Goal: Task Accomplishment & Management: Manage account settings

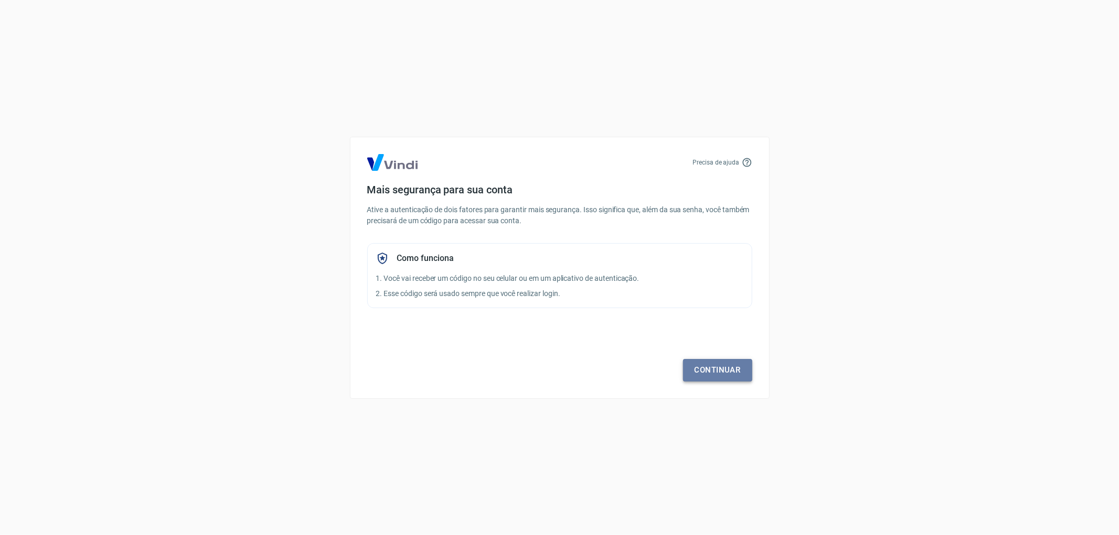
click at [710, 373] on link "Continuar" at bounding box center [717, 370] width 69 height 22
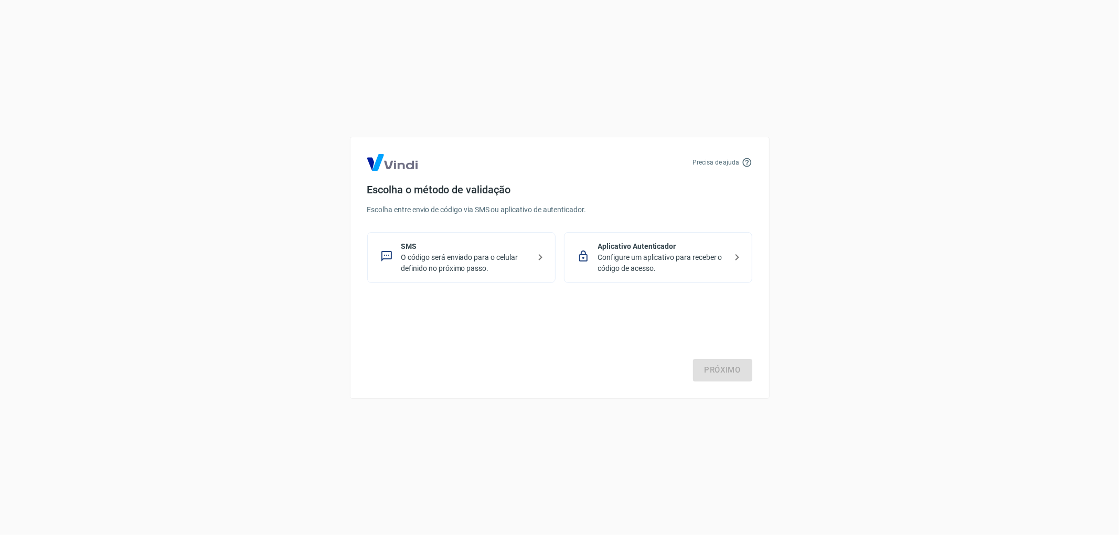
click at [501, 259] on p "O código será enviado para o celular definido no próximo passo." at bounding box center [465, 263] width 128 height 22
click at [727, 368] on link "Próximo" at bounding box center [722, 370] width 59 height 22
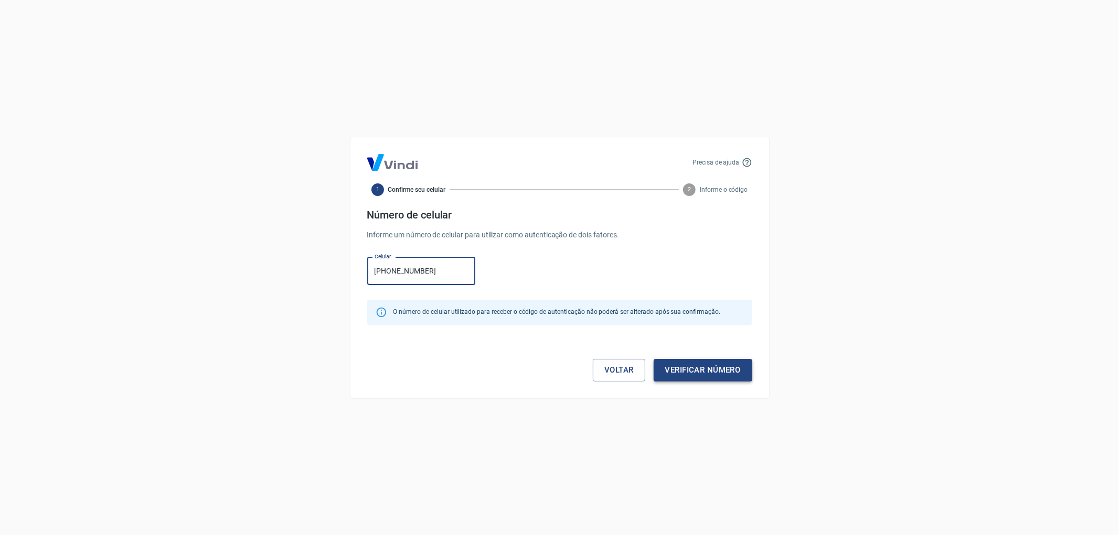
type input "[PHONE_NUMBER]"
click at [688, 373] on button "Verificar número" at bounding box center [702, 370] width 99 height 22
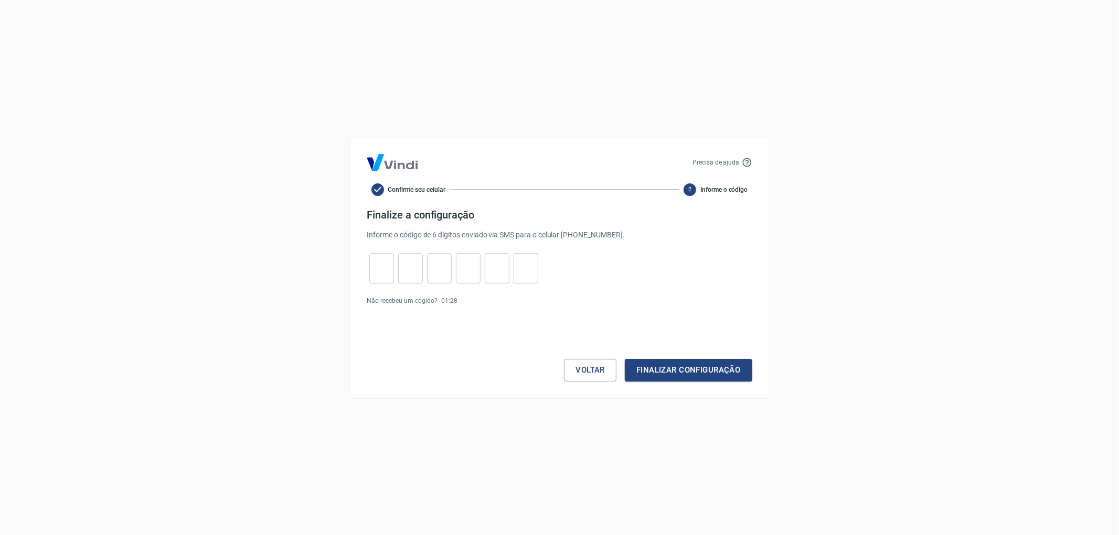
click at [380, 262] on input "tel" at bounding box center [381, 268] width 25 height 23
type input "3"
type input "8"
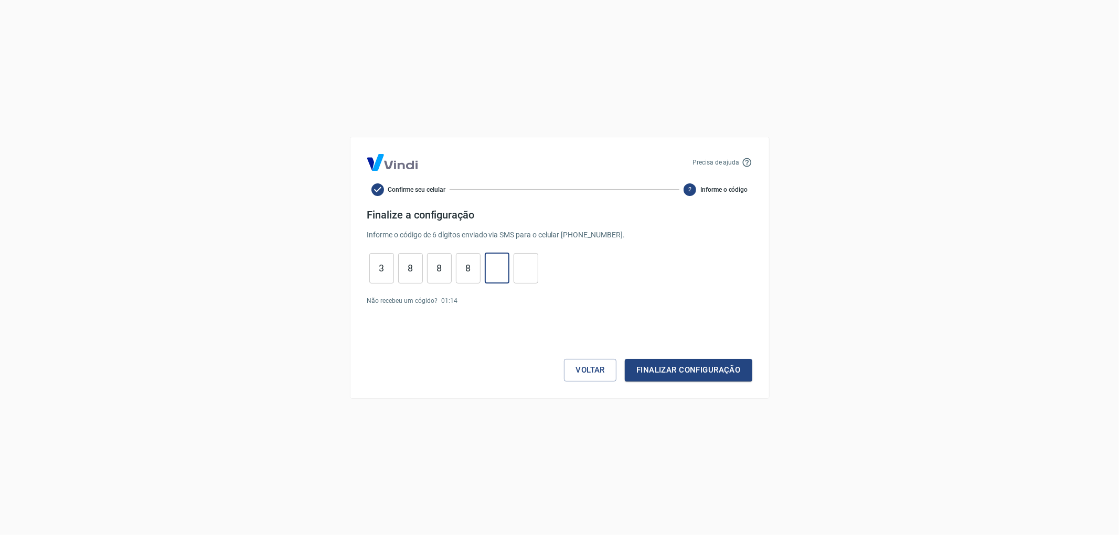
type input "3"
type input "8"
click at [716, 364] on button "Finalizar configuração" at bounding box center [688, 370] width 127 height 22
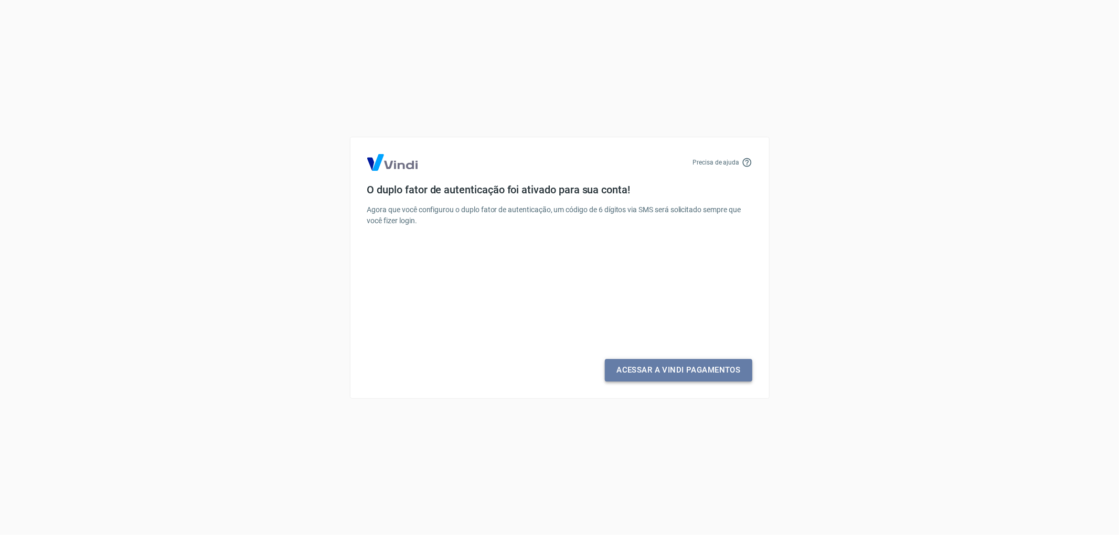
click at [691, 372] on link "Acessar a Vindi Pagamentos" at bounding box center [678, 370] width 147 height 22
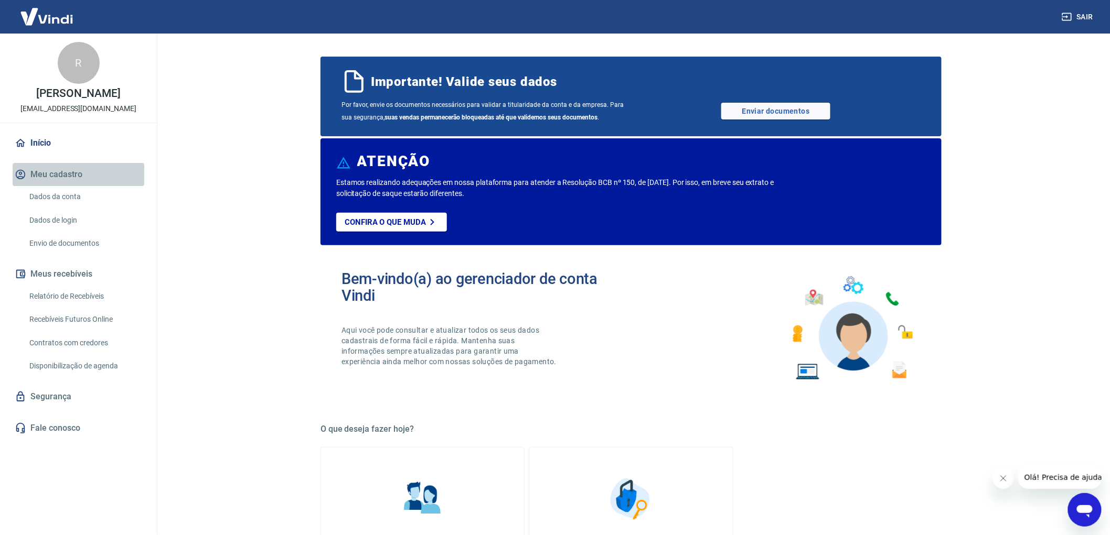
click at [52, 176] on button "Meu cadastro" at bounding box center [79, 174] width 132 height 23
click at [58, 195] on link "Dados da conta" at bounding box center [84, 197] width 119 height 22
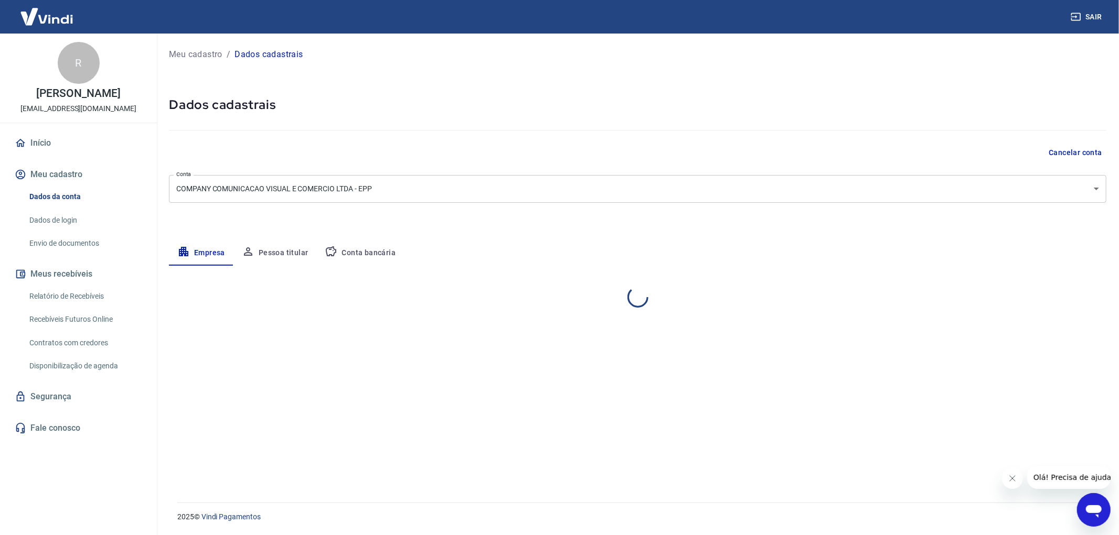
select select "SP"
select select "business"
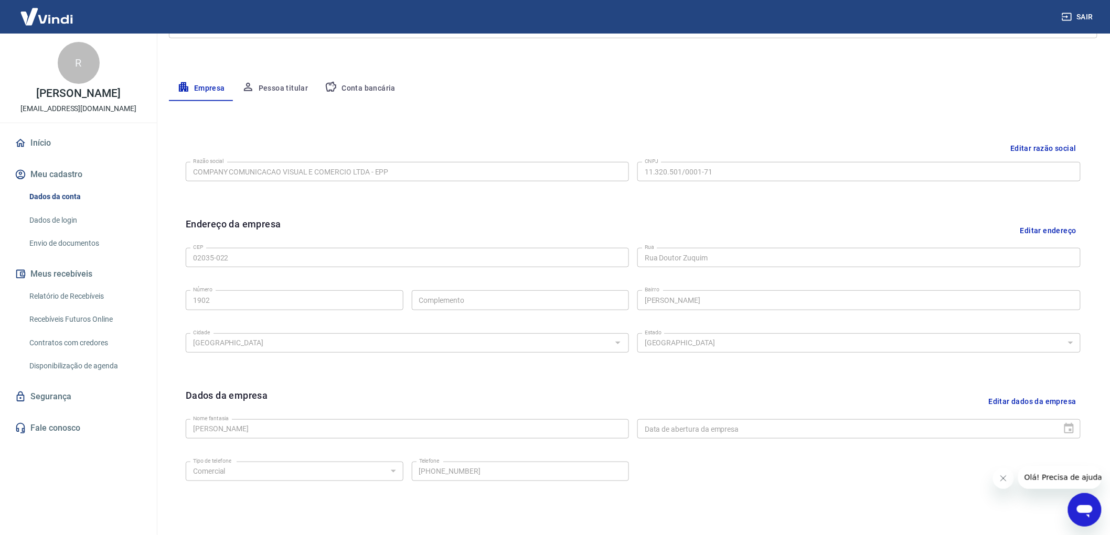
scroll to position [220, 0]
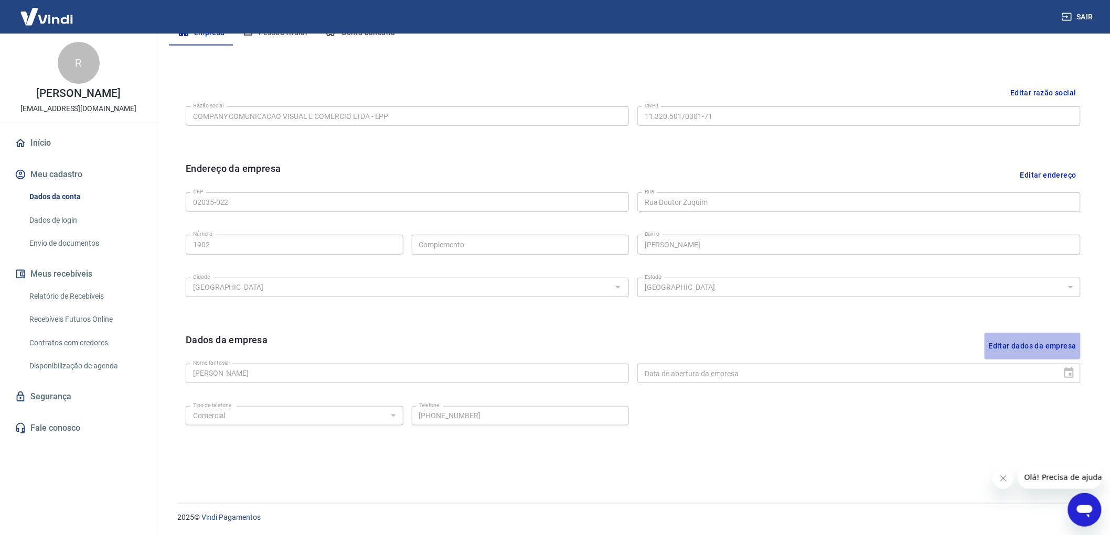
click at [1042, 347] on button "Editar dados da empresa" at bounding box center [1032, 346] width 96 height 27
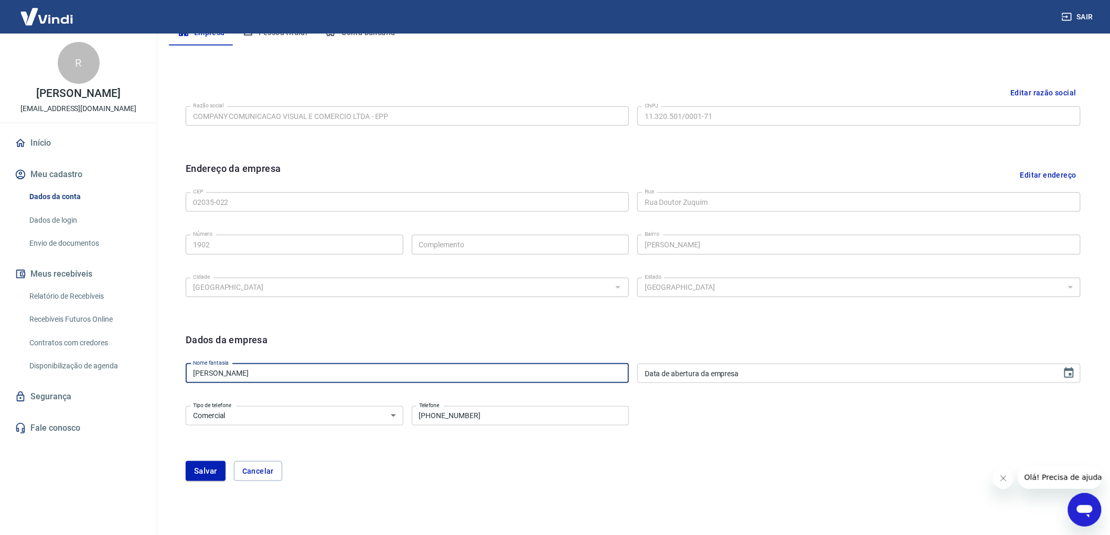
click at [298, 375] on input "[PERSON_NAME]" at bounding box center [407, 373] width 443 height 19
type input "Santa Confecção"
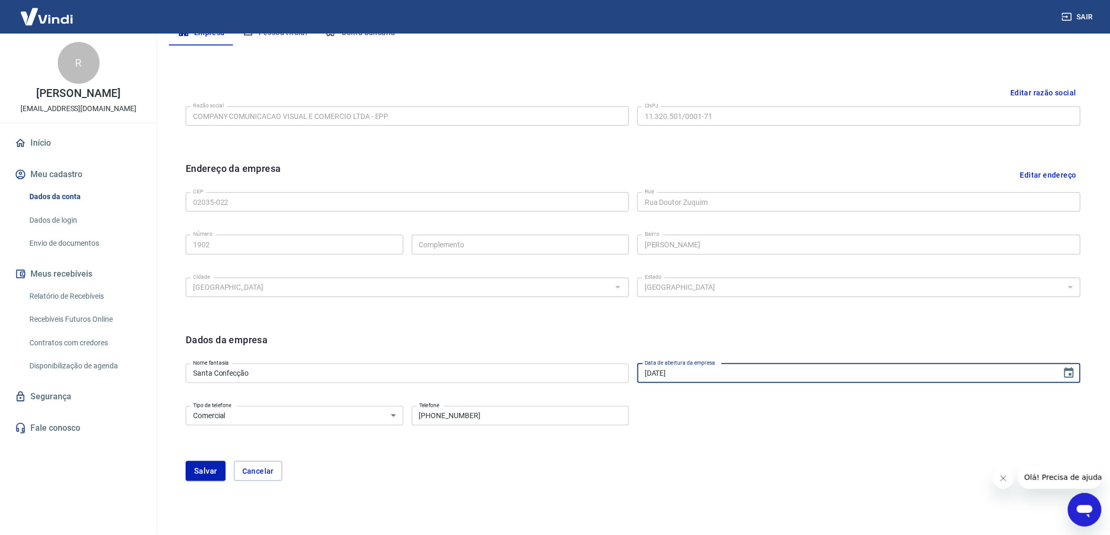
type input "17/11/2009"
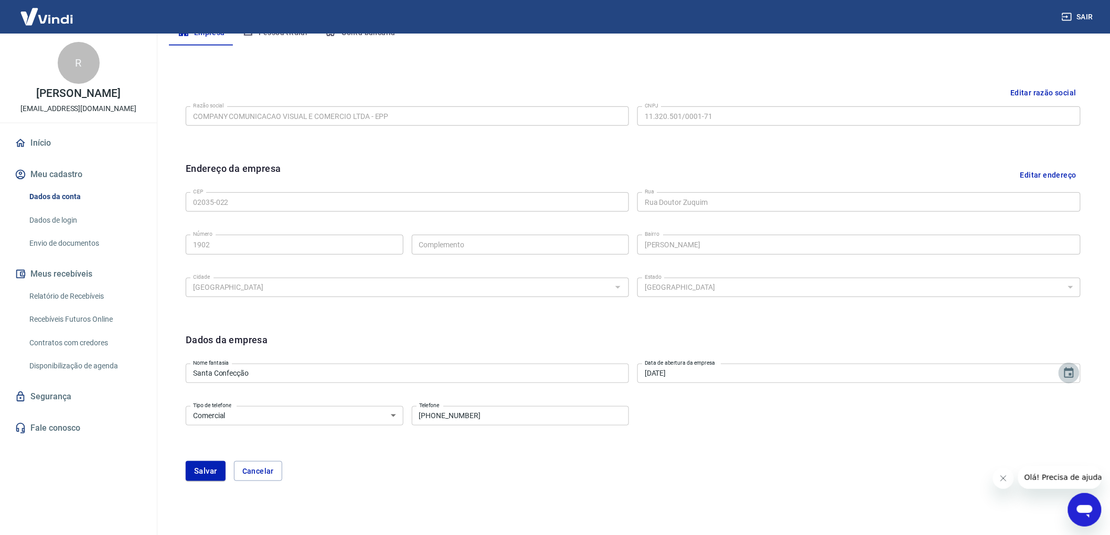
click at [488, 417] on input "[PHONE_NUMBER]" at bounding box center [521, 415] width 218 height 19
click at [514, 463] on div "Salvar Cancelar" at bounding box center [633, 471] width 895 height 20
click at [205, 472] on button "Salvar" at bounding box center [206, 471] width 40 height 20
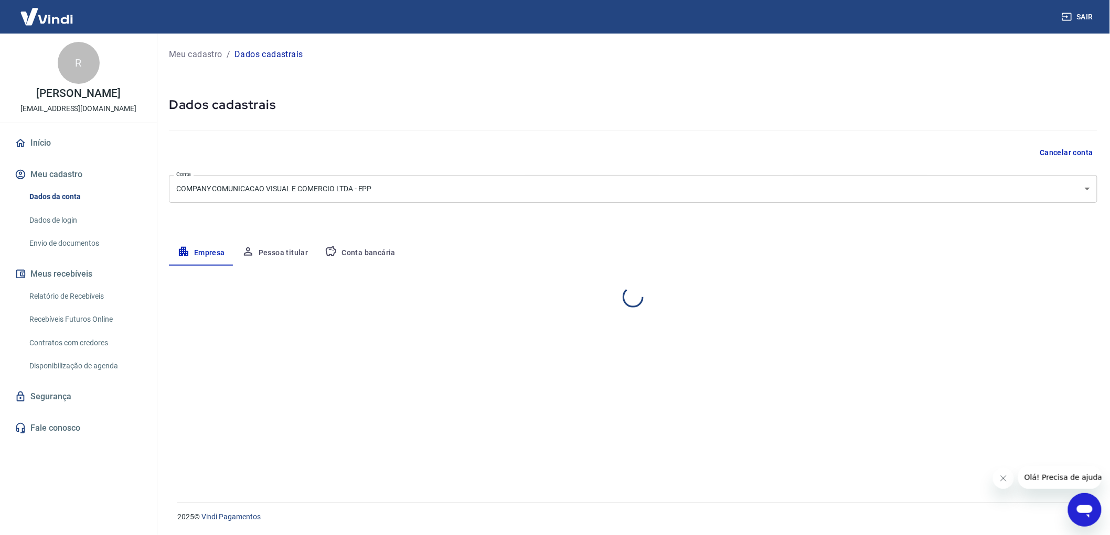
select select "SP"
select select "business"
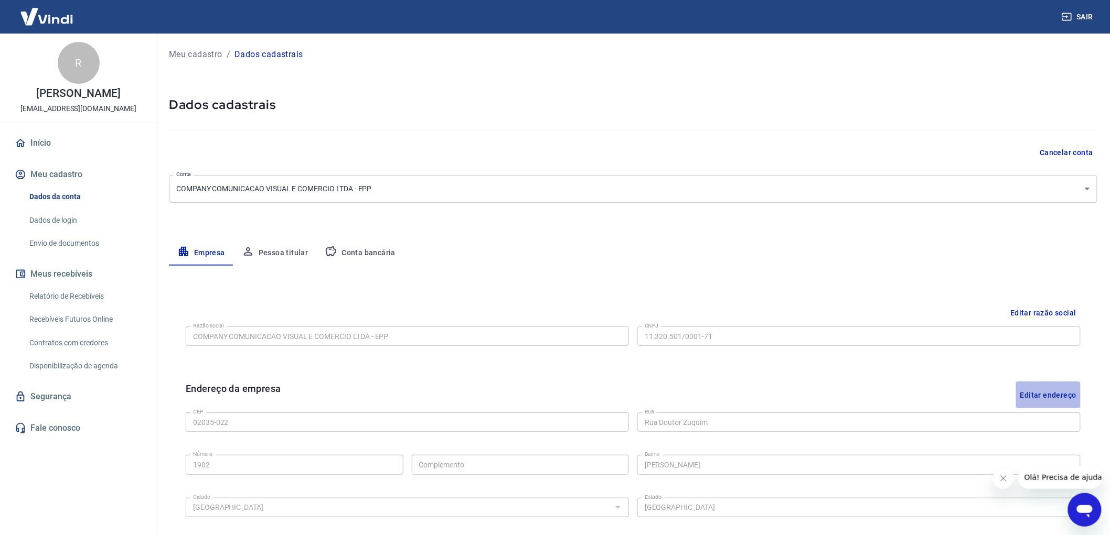
click at [1046, 396] on button "Editar endereço" at bounding box center [1048, 395] width 65 height 27
click at [273, 426] on input "02035-022" at bounding box center [407, 422] width 443 height 19
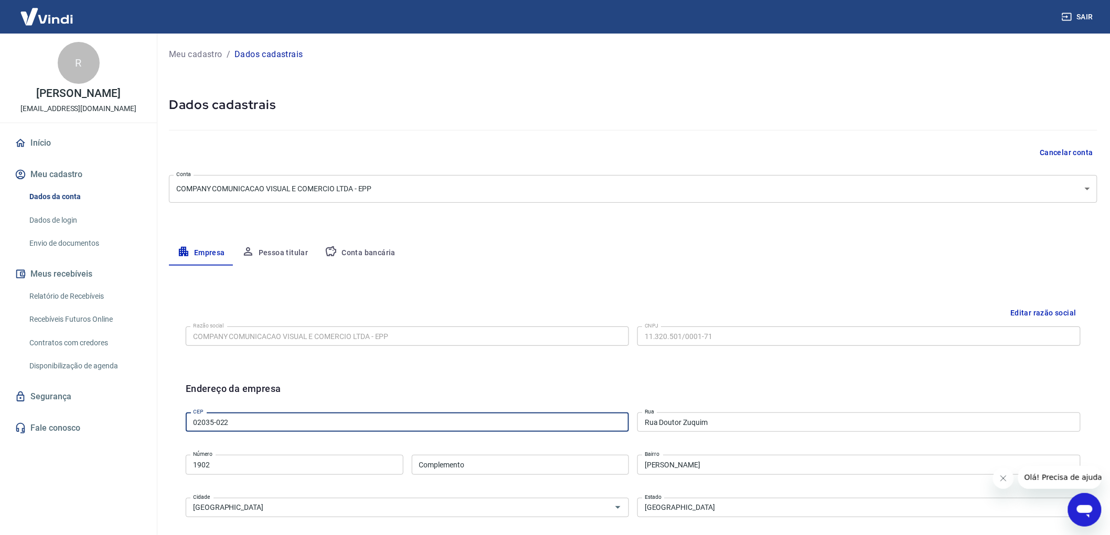
click at [273, 426] on input "02035-022" at bounding box center [407, 422] width 443 height 19
type input "02040-090"
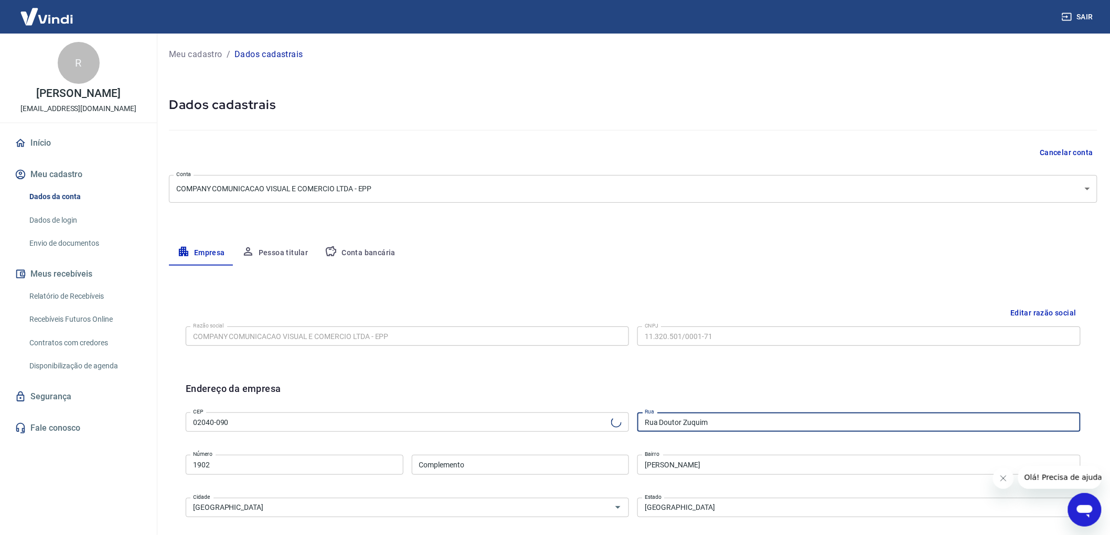
type input "Rua Agente Gomes"
type input "Jardim São Paulo(Zona Norte)"
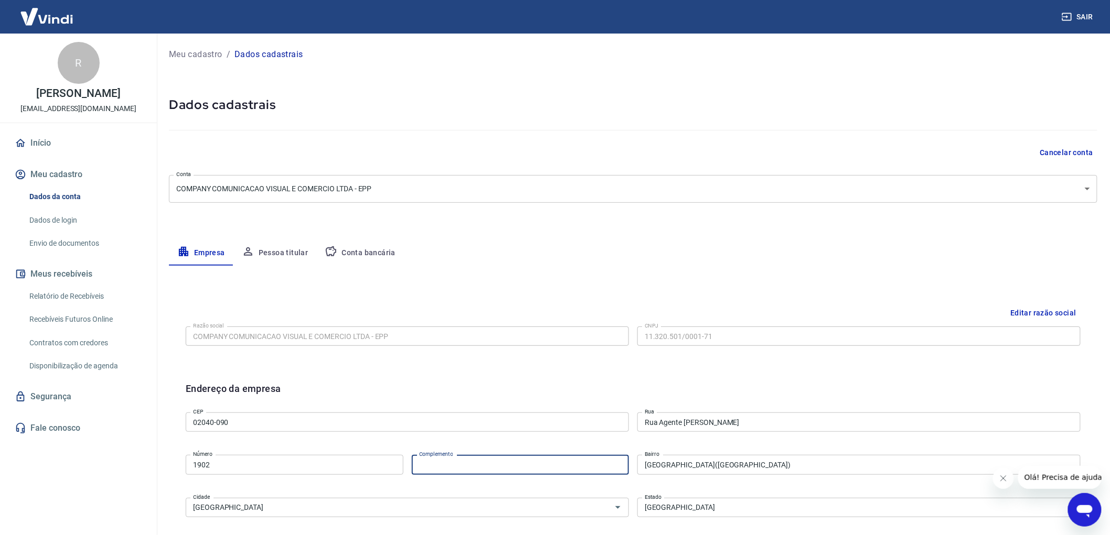
click at [228, 461] on input "1902" at bounding box center [295, 464] width 218 height 19
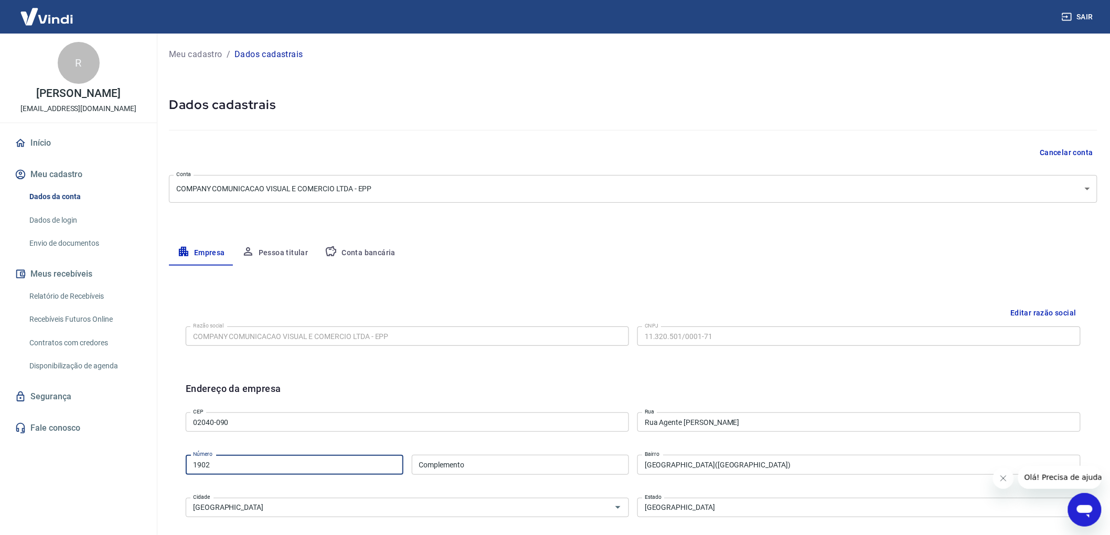
click at [228, 461] on input "1902" at bounding box center [295, 464] width 218 height 19
type input "258"
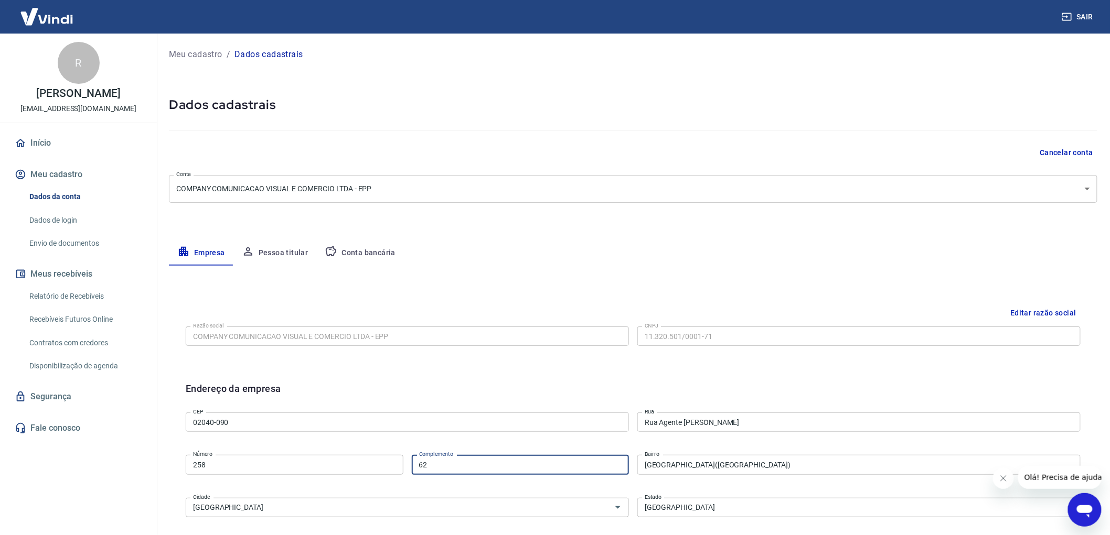
type input "62"
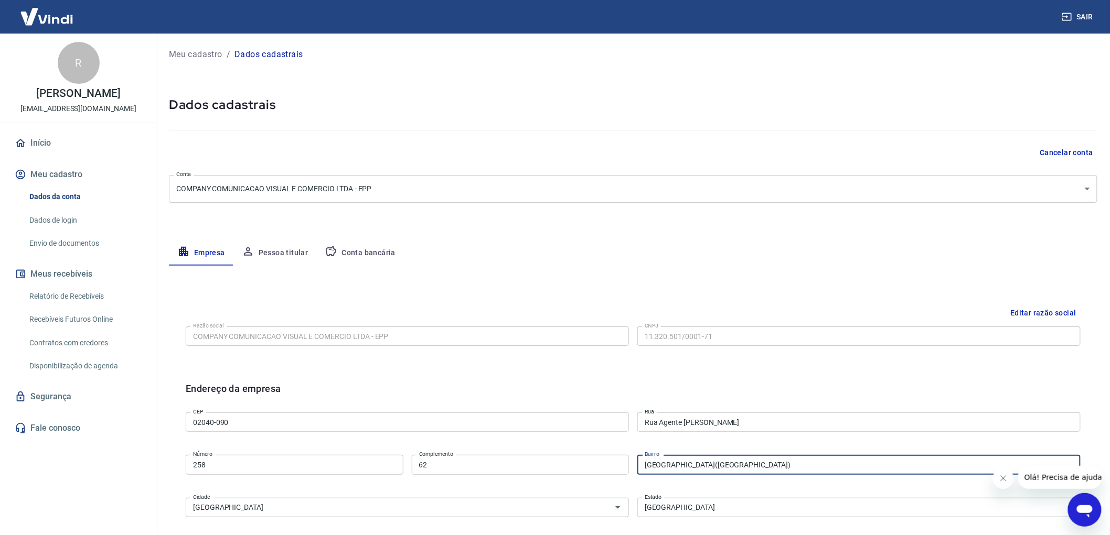
click at [769, 464] on input "Jardim São Paulo(Zona Norte)" at bounding box center [858, 464] width 443 height 19
type input "Jardim São Paulo"
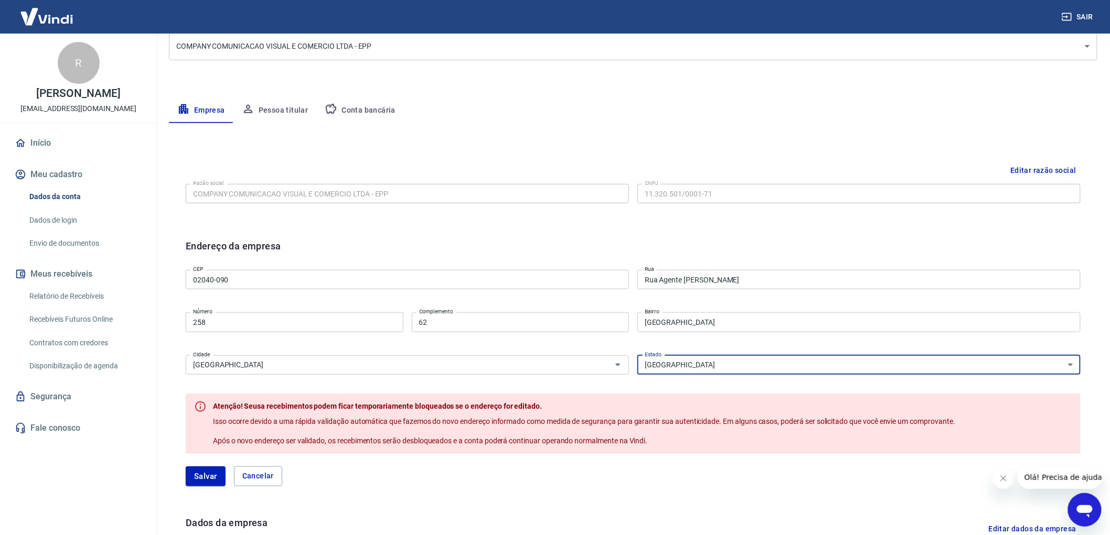
scroll to position [116, 0]
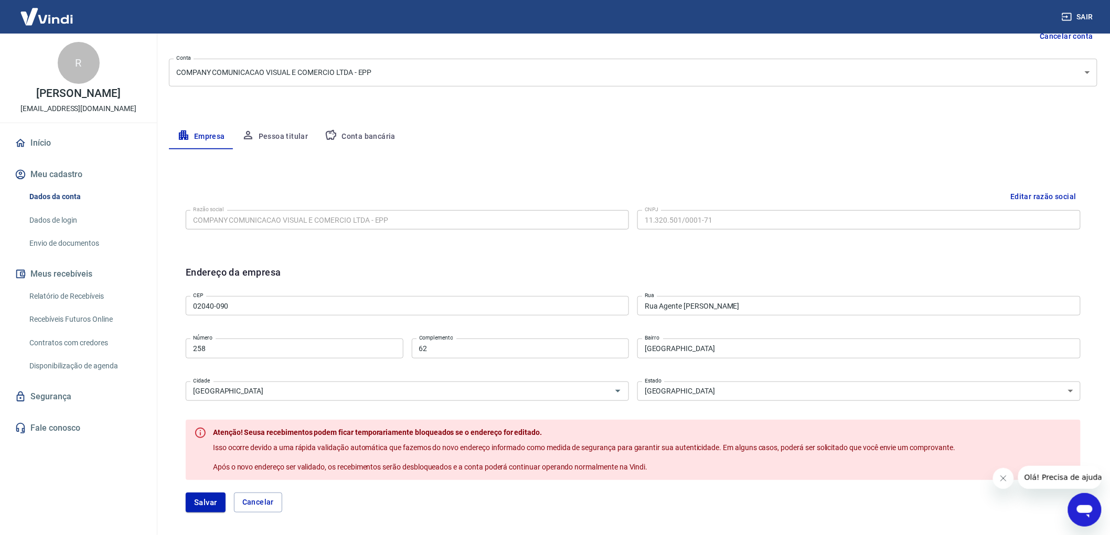
click at [456, 273] on div "Endereço da empresa" at bounding box center [633, 278] width 895 height 27
click at [255, 505] on button "Cancelar" at bounding box center [258, 503] width 48 height 20
type input "02035-022"
type input "Rua Doutor Zuquim"
type input "1902"
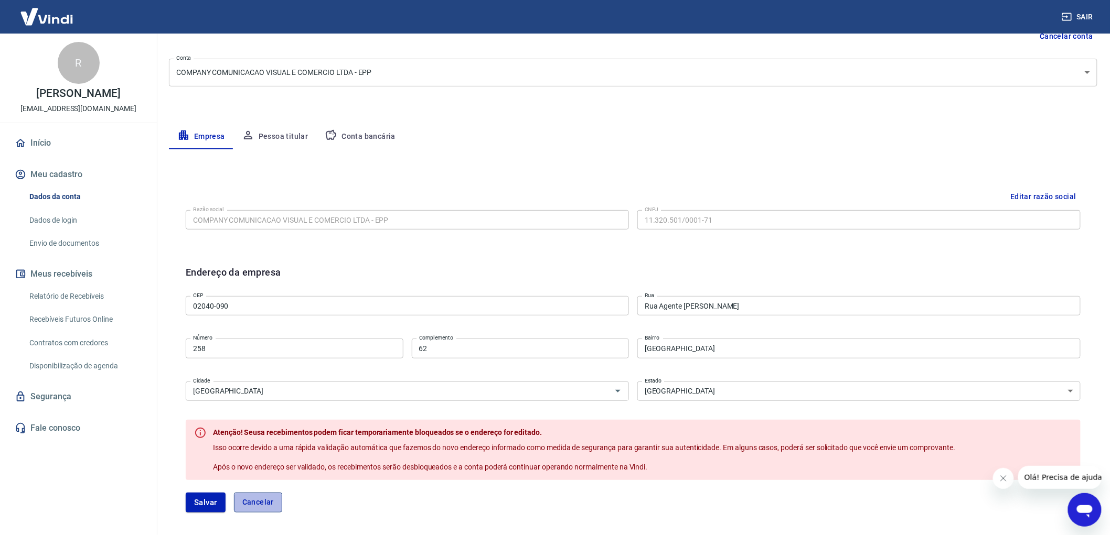
type input "Santana"
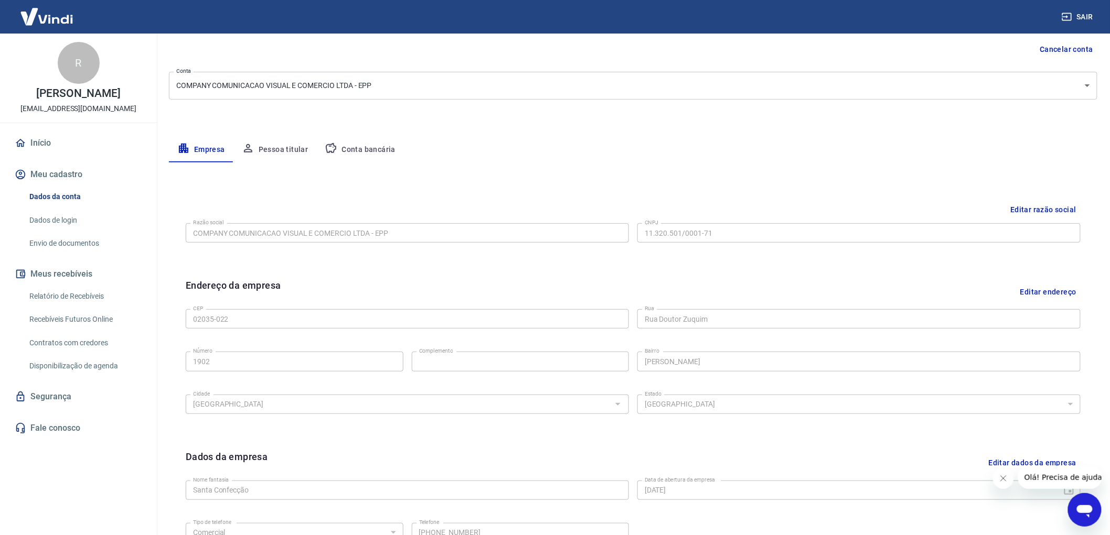
scroll to position [45, 0]
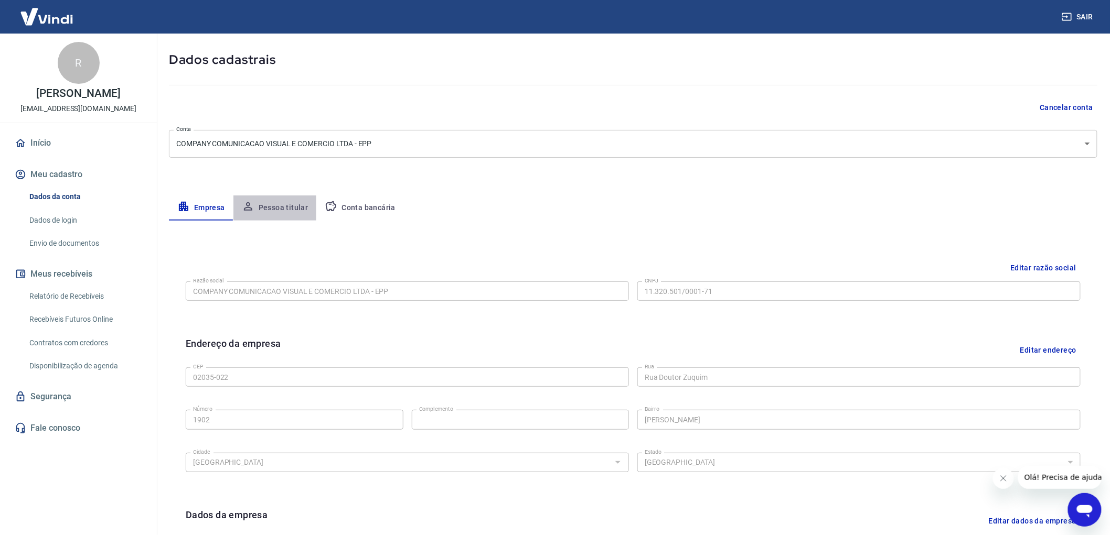
click at [278, 201] on button "Pessoa titular" at bounding box center [274, 208] width 83 height 25
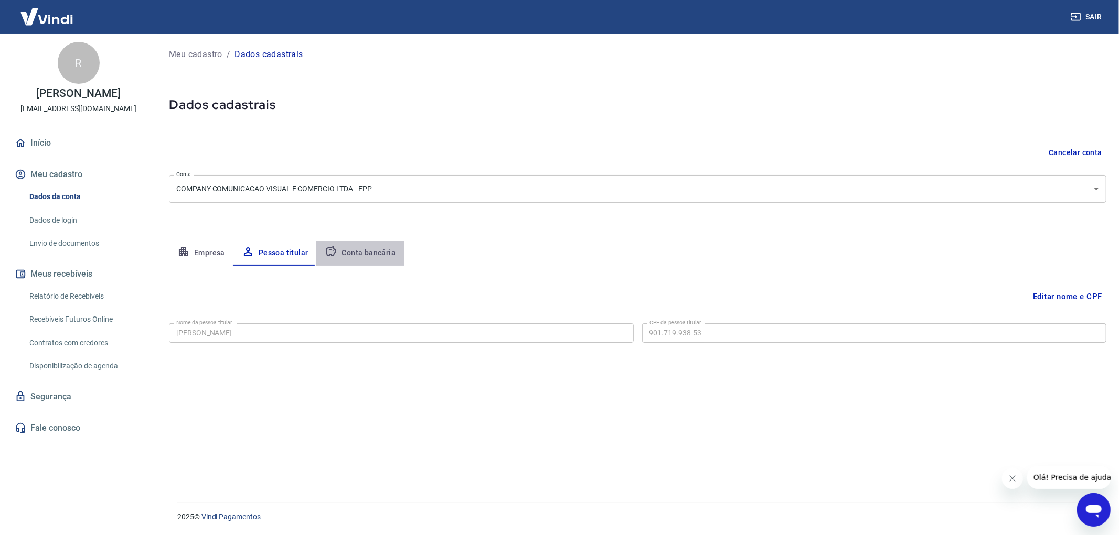
click at [360, 249] on button "Conta bancária" at bounding box center [360, 253] width 88 height 25
select select "1"
click at [53, 223] on link "Dados de login" at bounding box center [84, 221] width 119 height 22
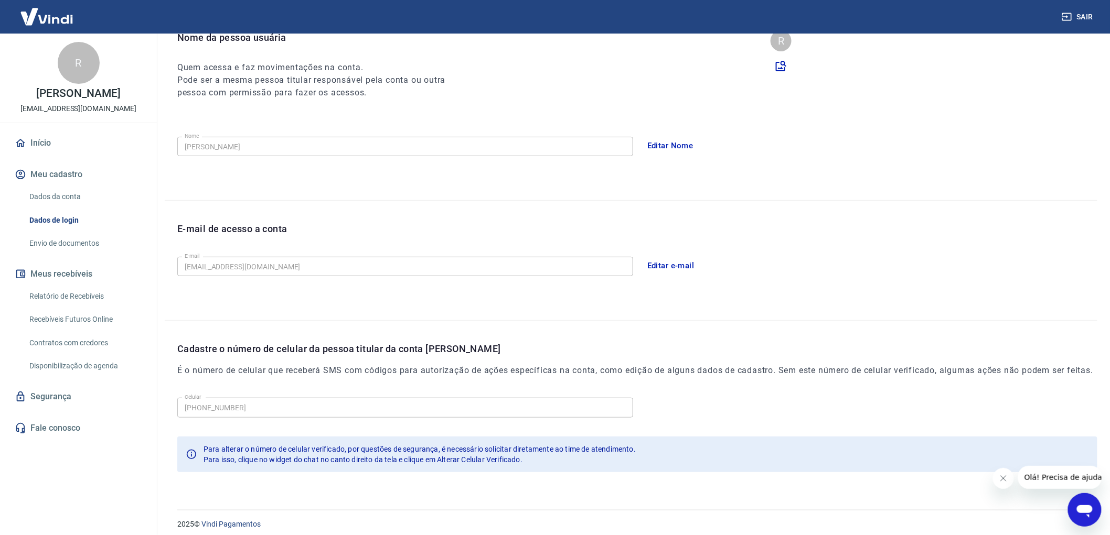
scroll to position [136, 0]
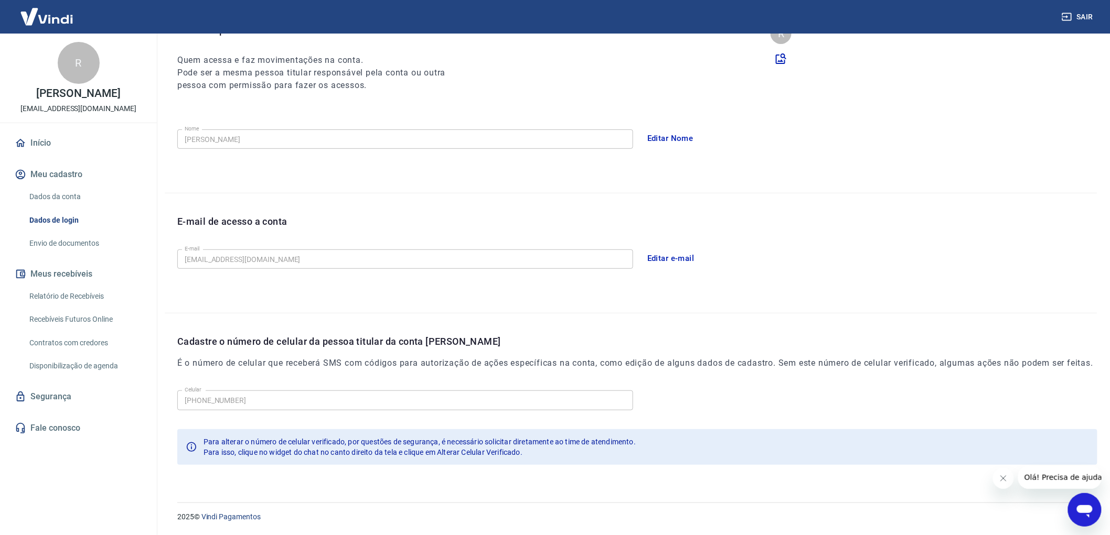
click at [60, 244] on link "Envio de documentos" at bounding box center [84, 244] width 119 height 22
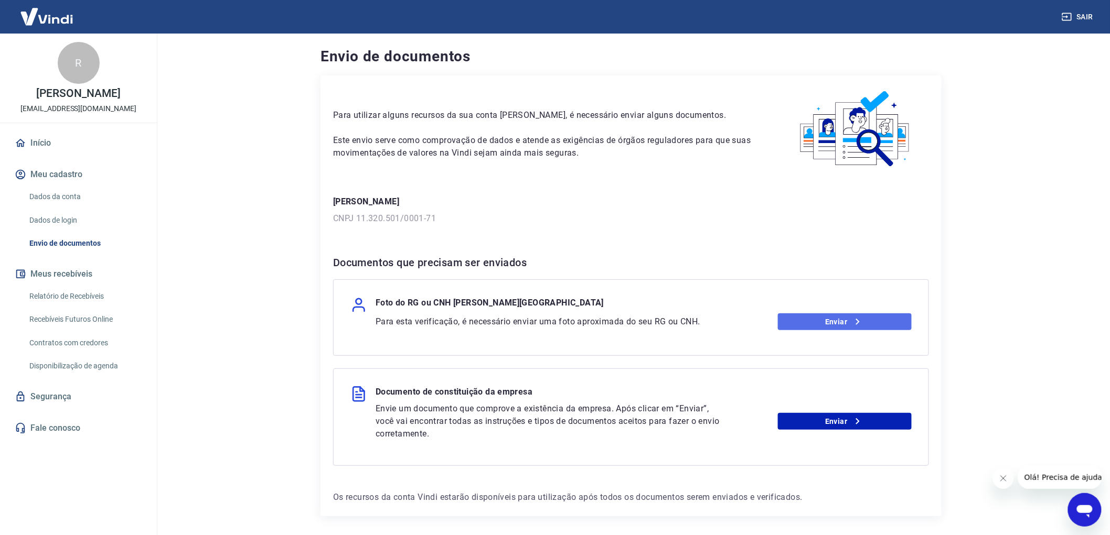
click at [838, 324] on link "Enviar" at bounding box center [845, 322] width 134 height 17
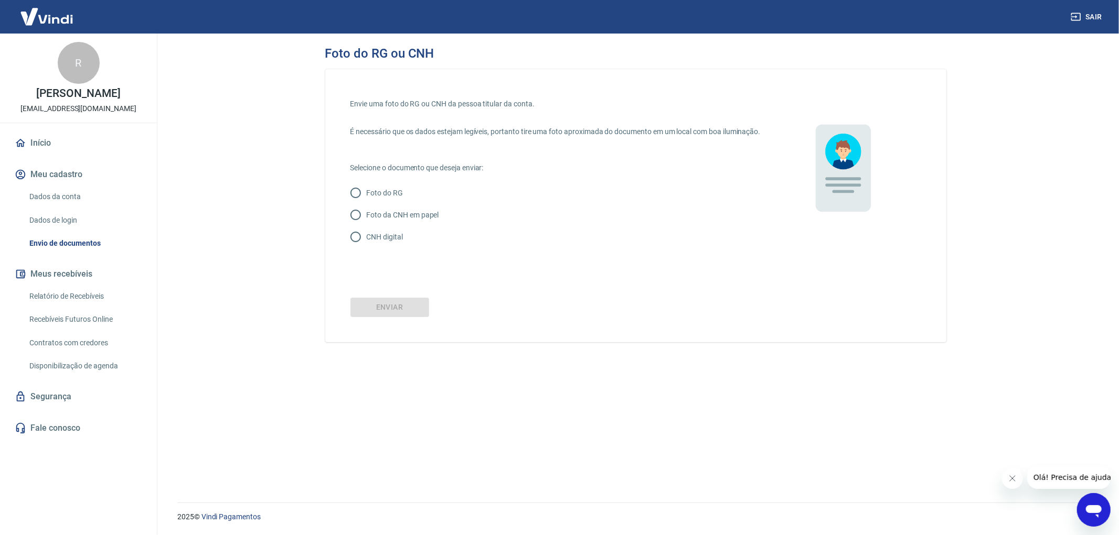
click at [359, 225] on input "Foto da CNH em papel" at bounding box center [356, 215] width 22 height 22
radio input "true"
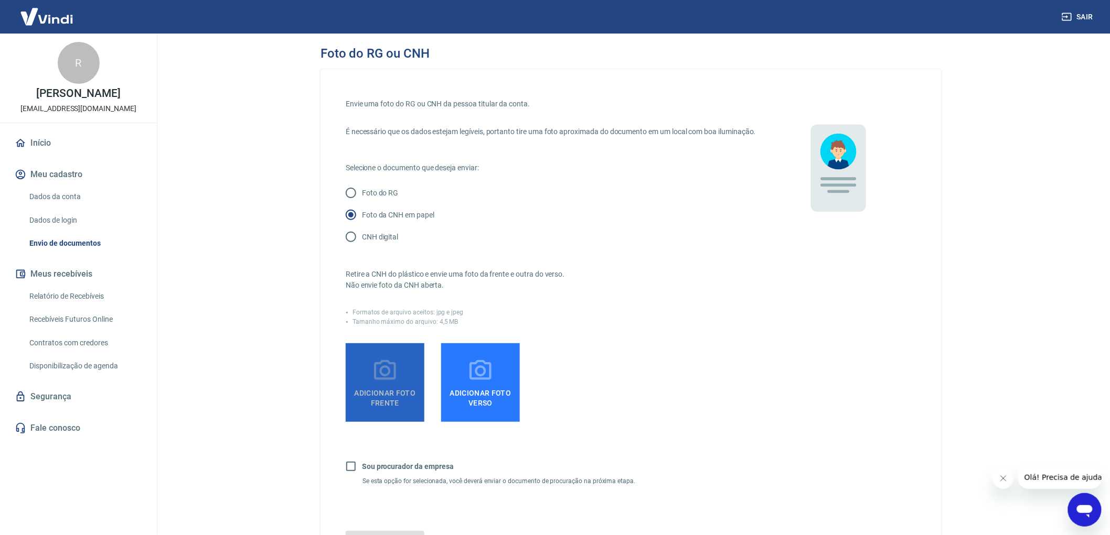
click at [394, 399] on span "Adicionar foto frente" at bounding box center [385, 396] width 70 height 24
click at [0, 0] on input "Adicionar foto frente" at bounding box center [0, 0] width 0 height 0
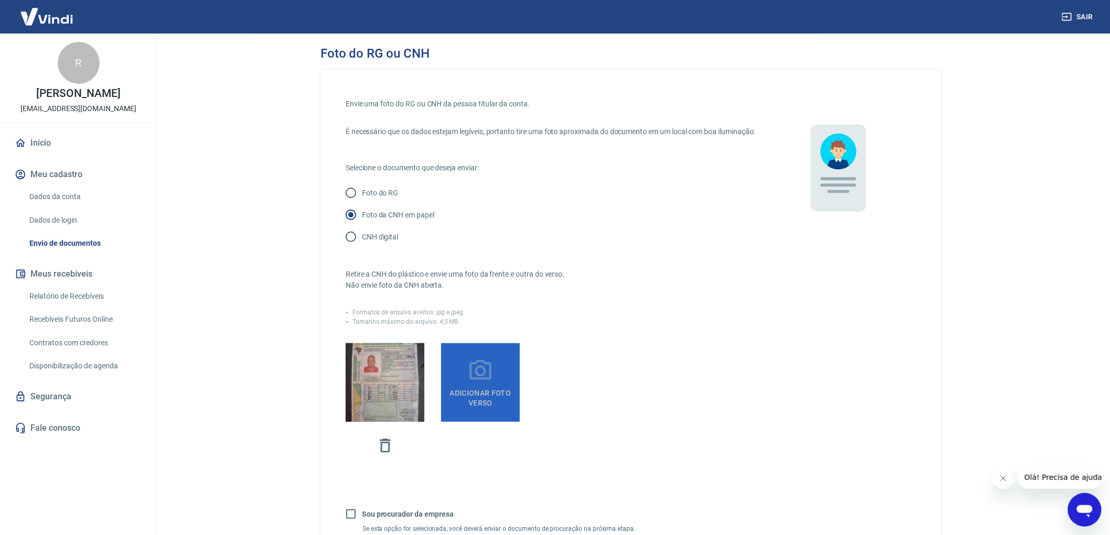
click at [476, 384] on icon at bounding box center [480, 371] width 26 height 26
click at [0, 0] on input "Adicionar foto verso" at bounding box center [0, 0] width 0 height 0
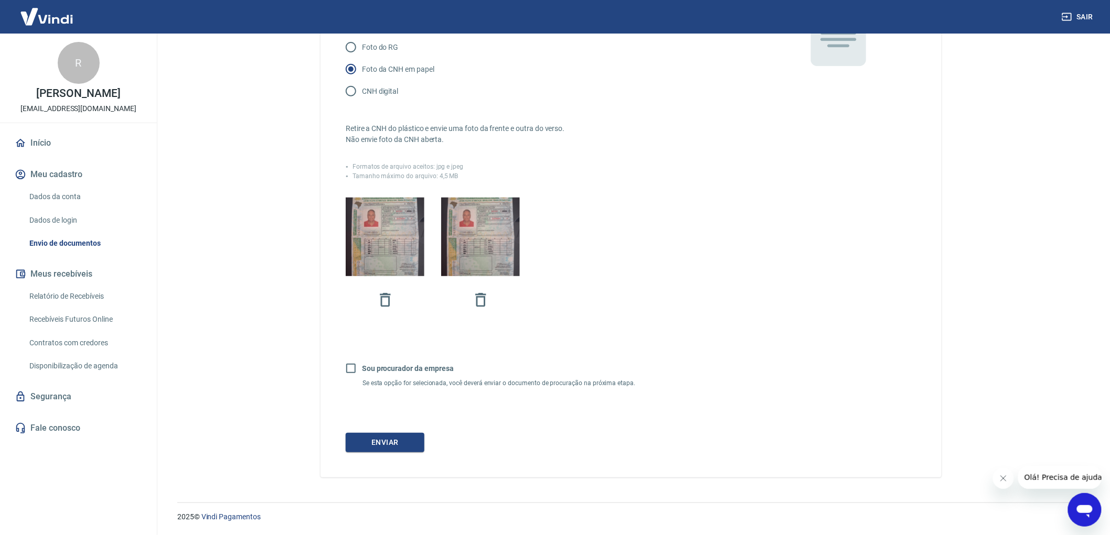
scroll to position [156, 0]
click at [381, 445] on button "Enviar" at bounding box center [385, 442] width 79 height 19
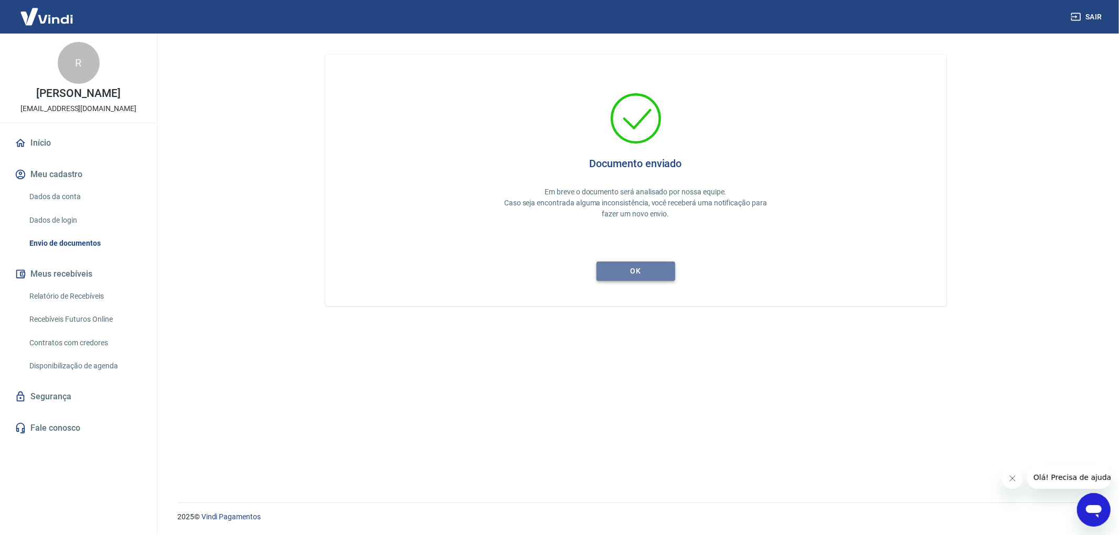
click at [647, 269] on button "ok" at bounding box center [635, 271] width 79 height 19
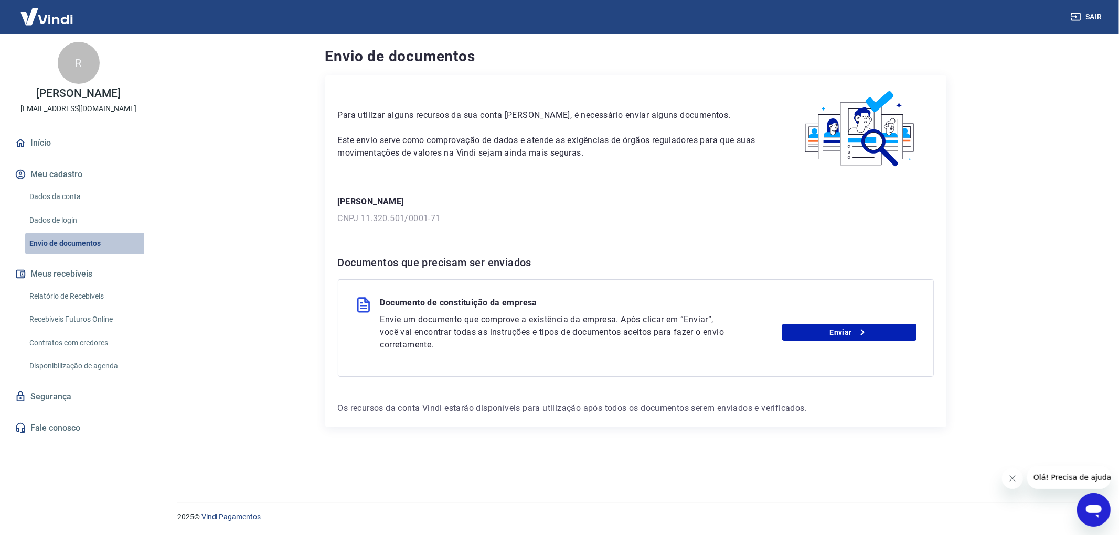
click at [69, 239] on link "Envio de documentos" at bounding box center [84, 244] width 119 height 22
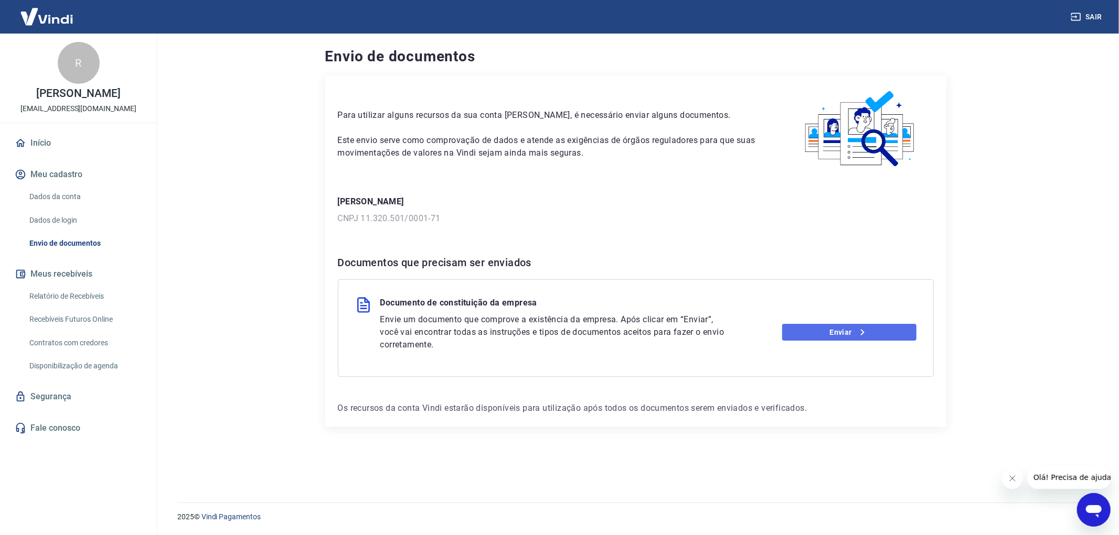
click at [840, 329] on link "Enviar" at bounding box center [849, 332] width 134 height 17
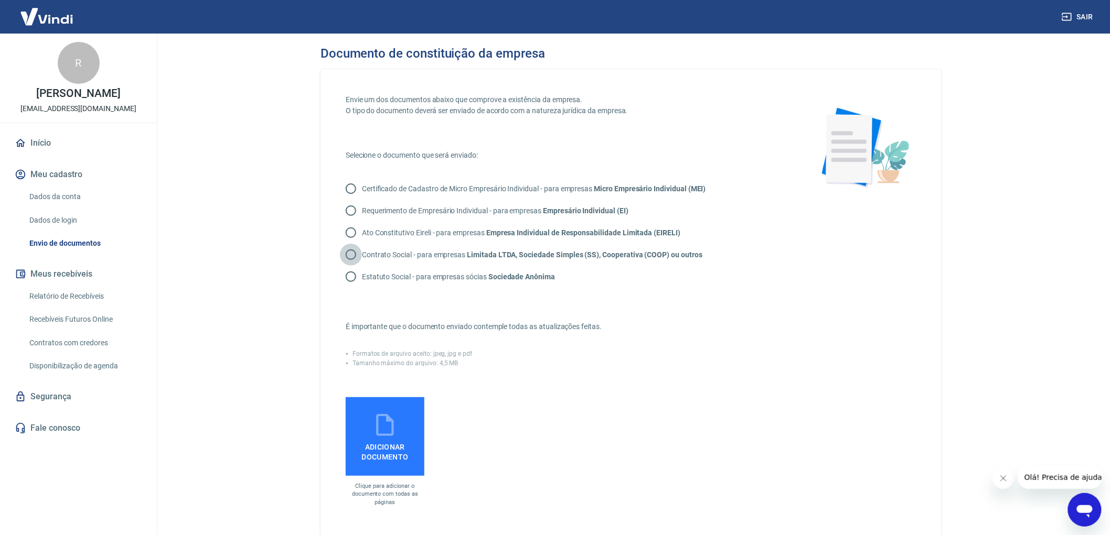
click at [350, 256] on input "Contrato Social - para empresas Limitada LTDA, Sociedade Simples (SS), Cooperat…" at bounding box center [351, 255] width 22 height 22
radio input "true"
click at [394, 420] on icon at bounding box center [385, 425] width 26 height 26
click at [0, 0] on input "Adicionar documento" at bounding box center [0, 0] width 0 height 0
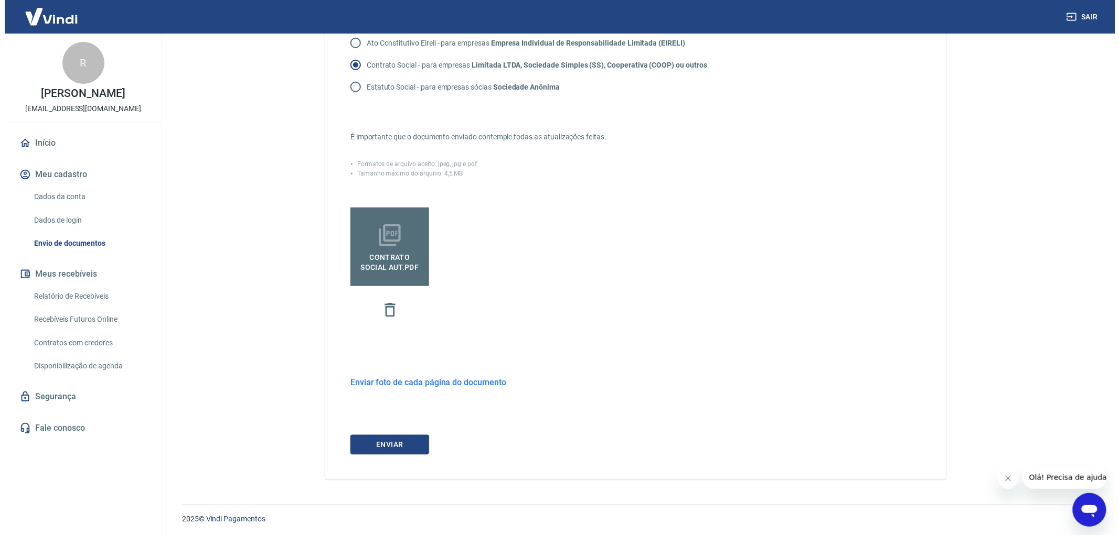
scroll to position [191, 0]
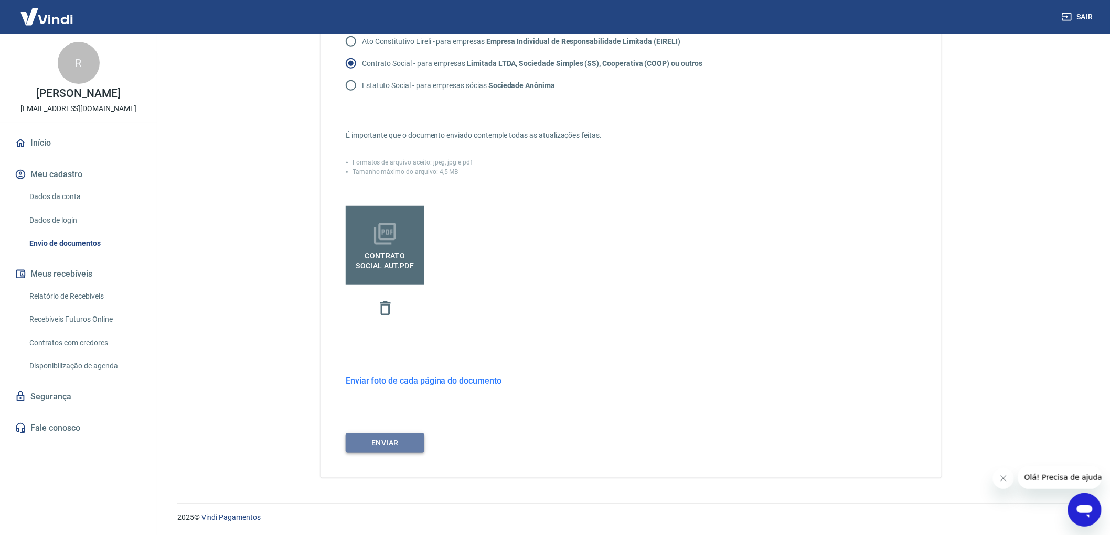
click at [379, 447] on button "ENVIAR" at bounding box center [385, 443] width 79 height 19
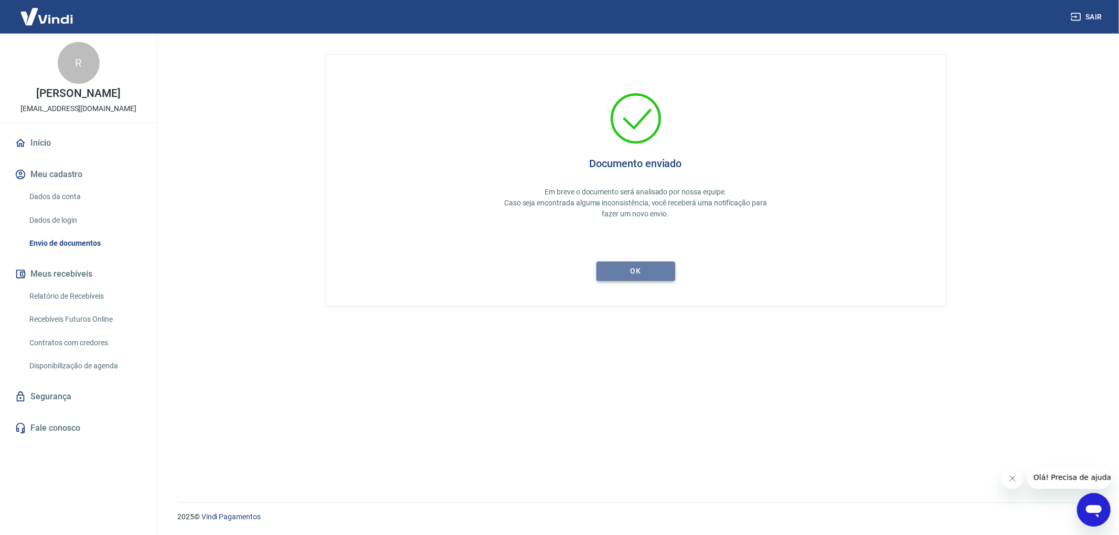
click at [627, 275] on button "ok" at bounding box center [635, 271] width 79 height 19
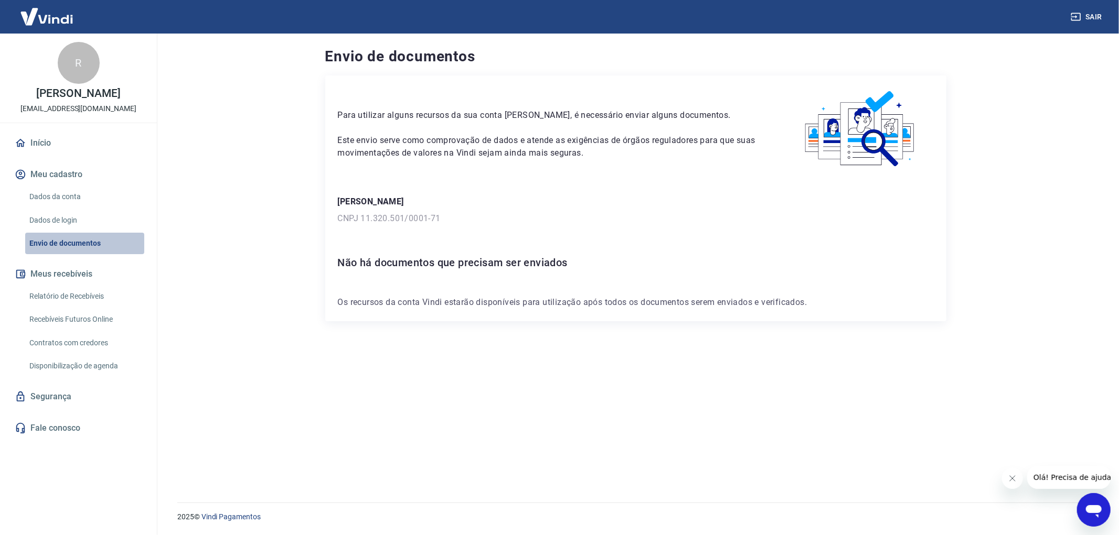
click at [55, 242] on link "Envio de documentos" at bounding box center [84, 244] width 119 height 22
click at [58, 244] on link "Envio de documentos" at bounding box center [84, 244] width 119 height 22
click at [55, 218] on link "Dados de login" at bounding box center [84, 221] width 119 height 22
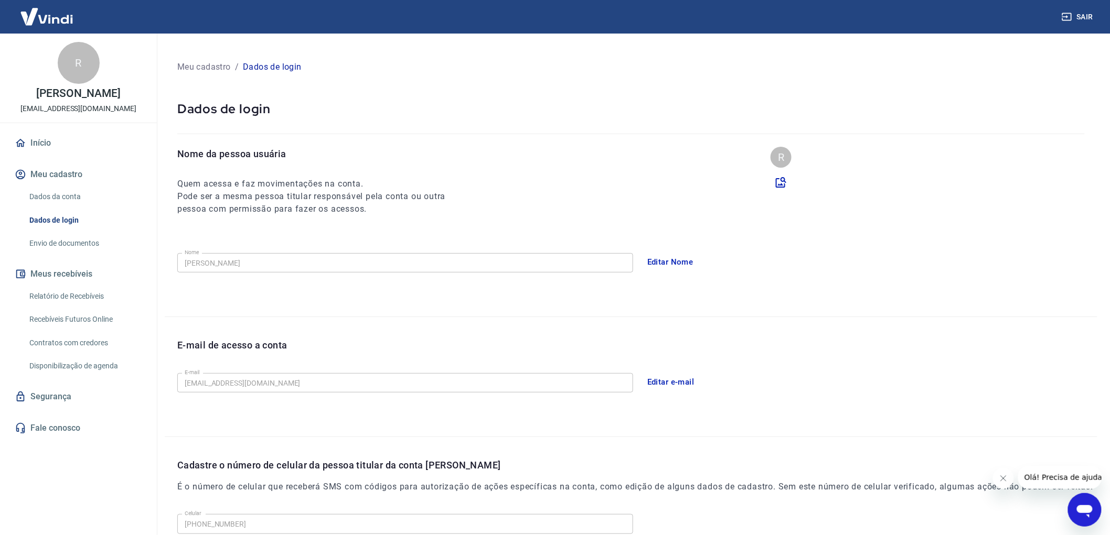
click at [60, 243] on link "Envio de documentos" at bounding box center [84, 244] width 119 height 22
